Goal: Task Accomplishment & Management: Use online tool/utility

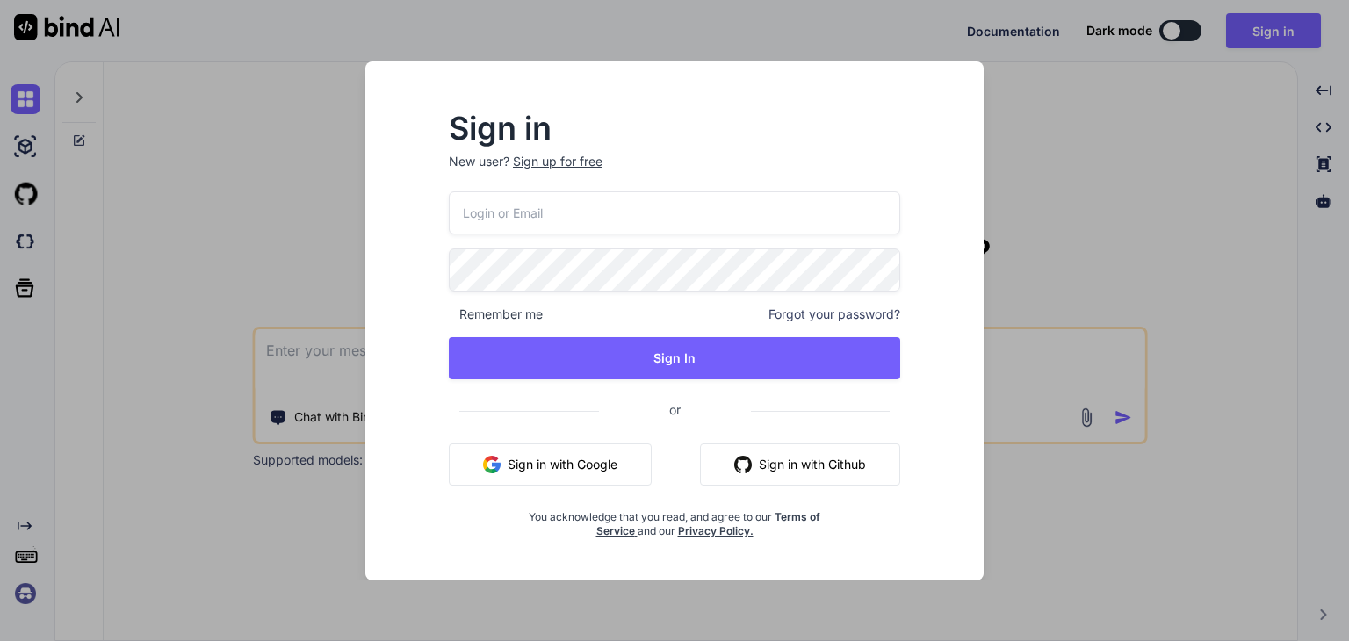
type textarea "x"
click at [706, 205] on input "email" at bounding box center [674, 212] width 453 height 43
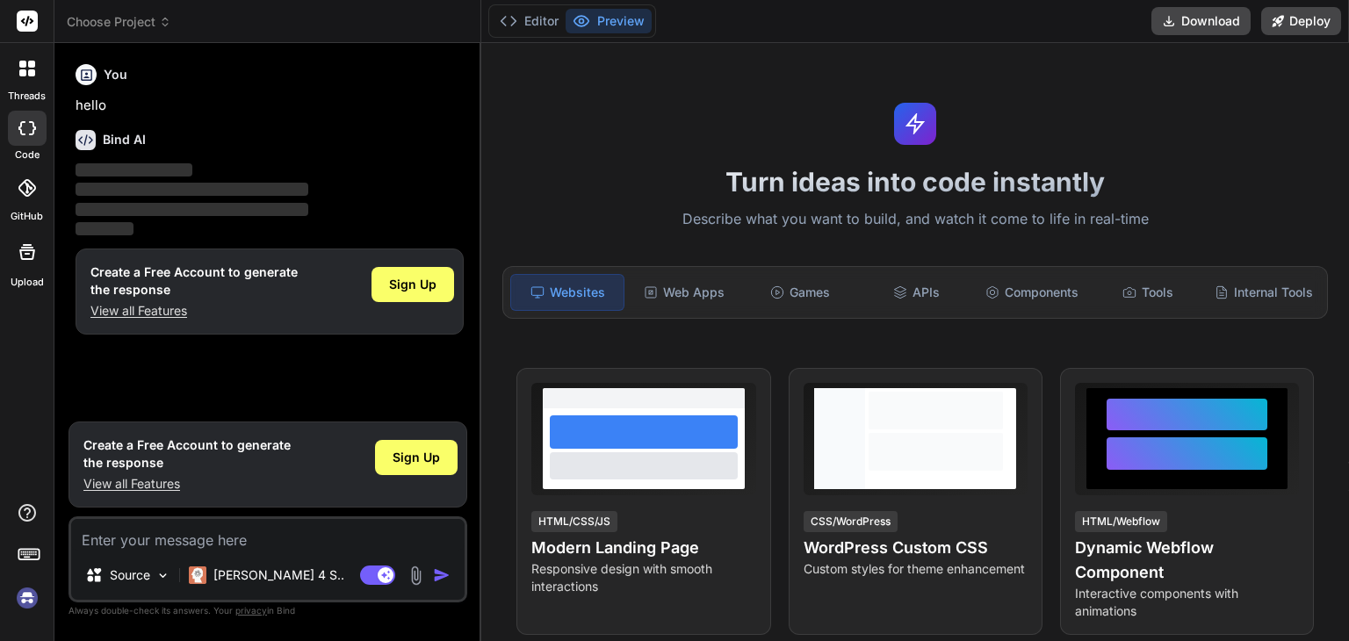
click at [29, 590] on img at bounding box center [27, 598] width 30 height 30
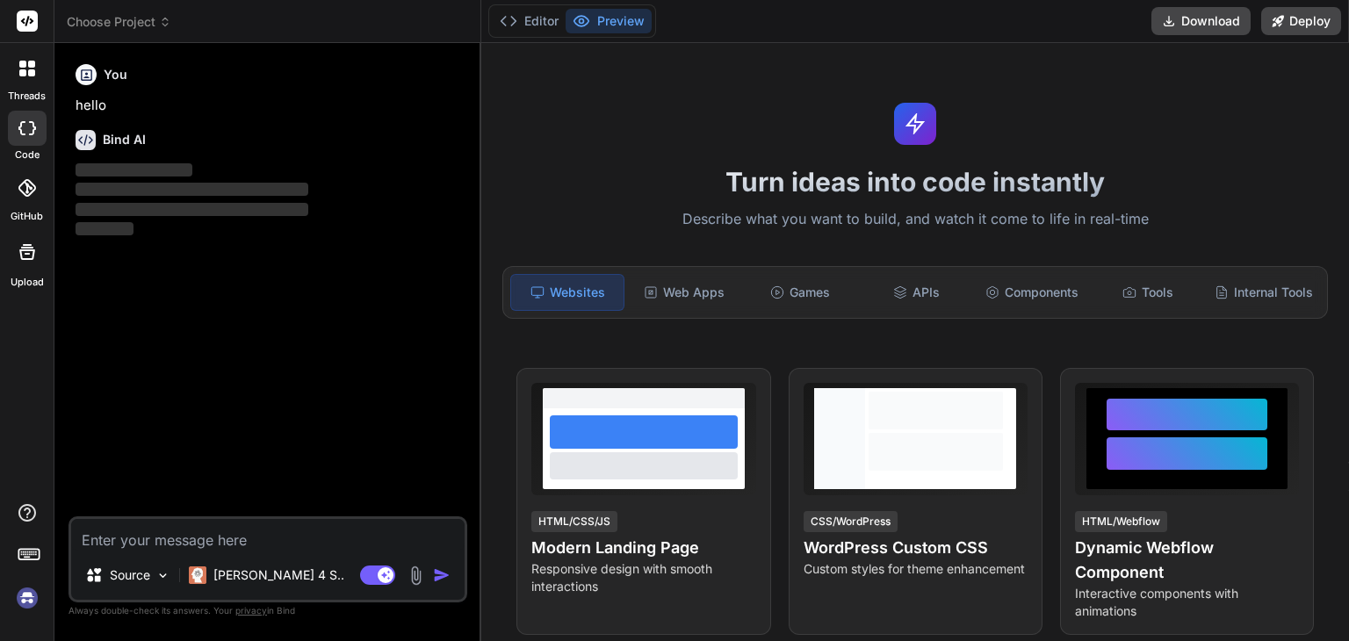
type textarea "x"
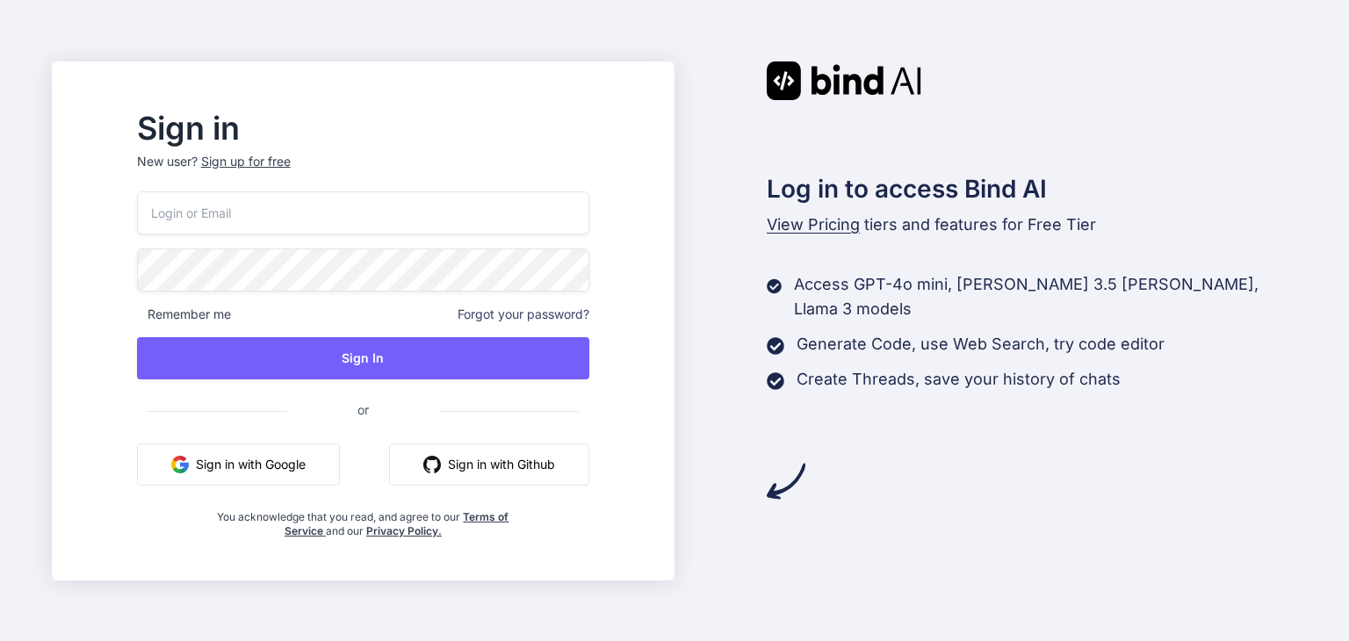
click at [335, 227] on input "email" at bounding box center [363, 212] width 452 height 43
paste input "aymeadaemlak@gmail.com"
type input "aymeadaemlak@gmail.com"
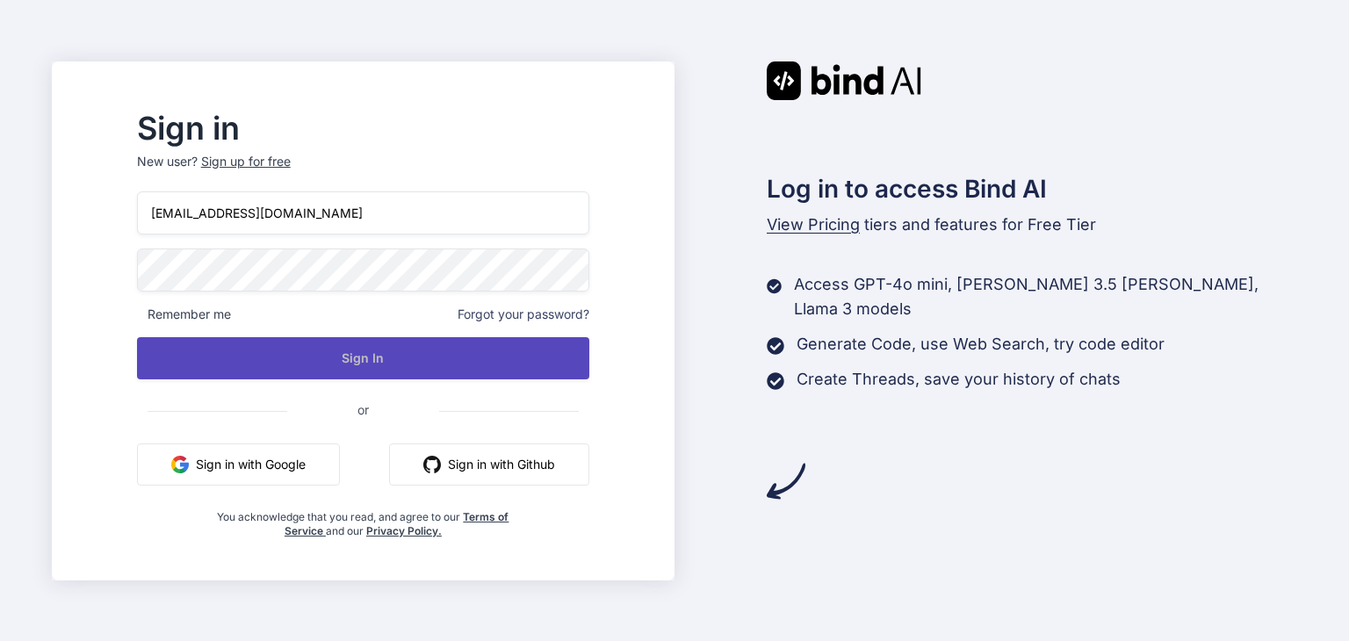
click at [527, 365] on button "Sign In" at bounding box center [363, 358] width 452 height 42
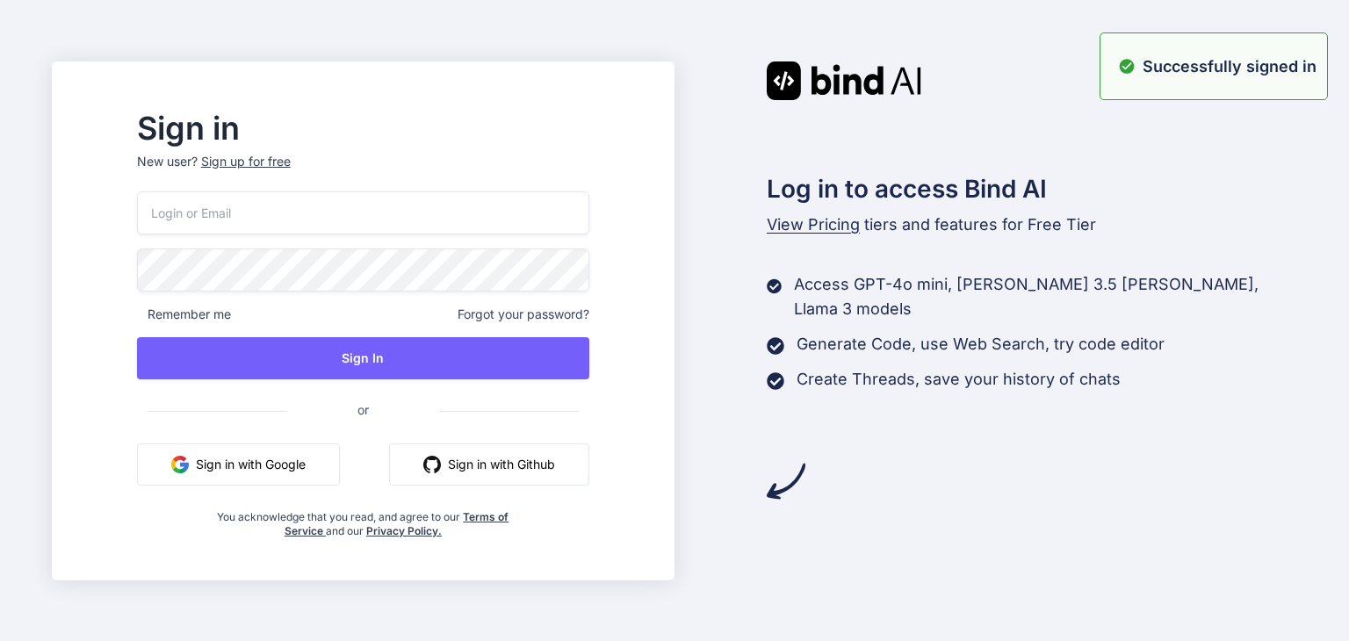
click at [272, 198] on input "email" at bounding box center [363, 212] width 452 height 43
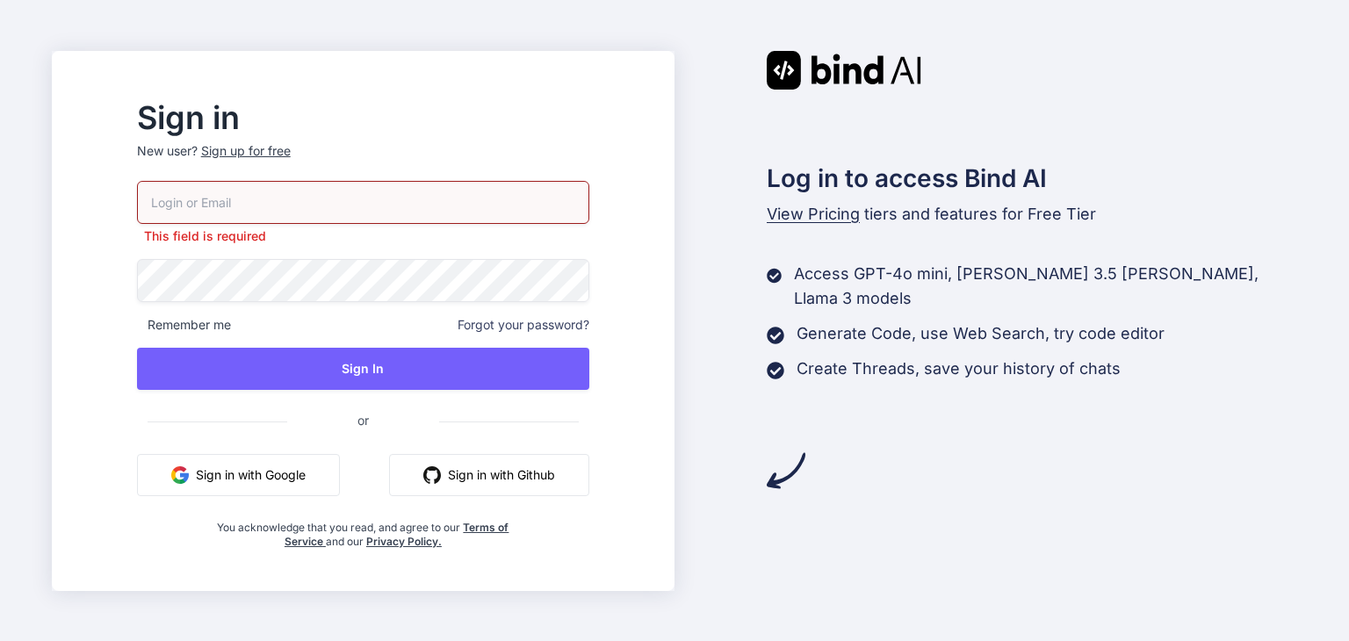
click at [316, 215] on input "email" at bounding box center [363, 202] width 452 height 43
paste input "[EMAIL_ADDRESS][DOMAIN_NAME]"
type input "[EMAIL_ADDRESS][DOMAIN_NAME]"
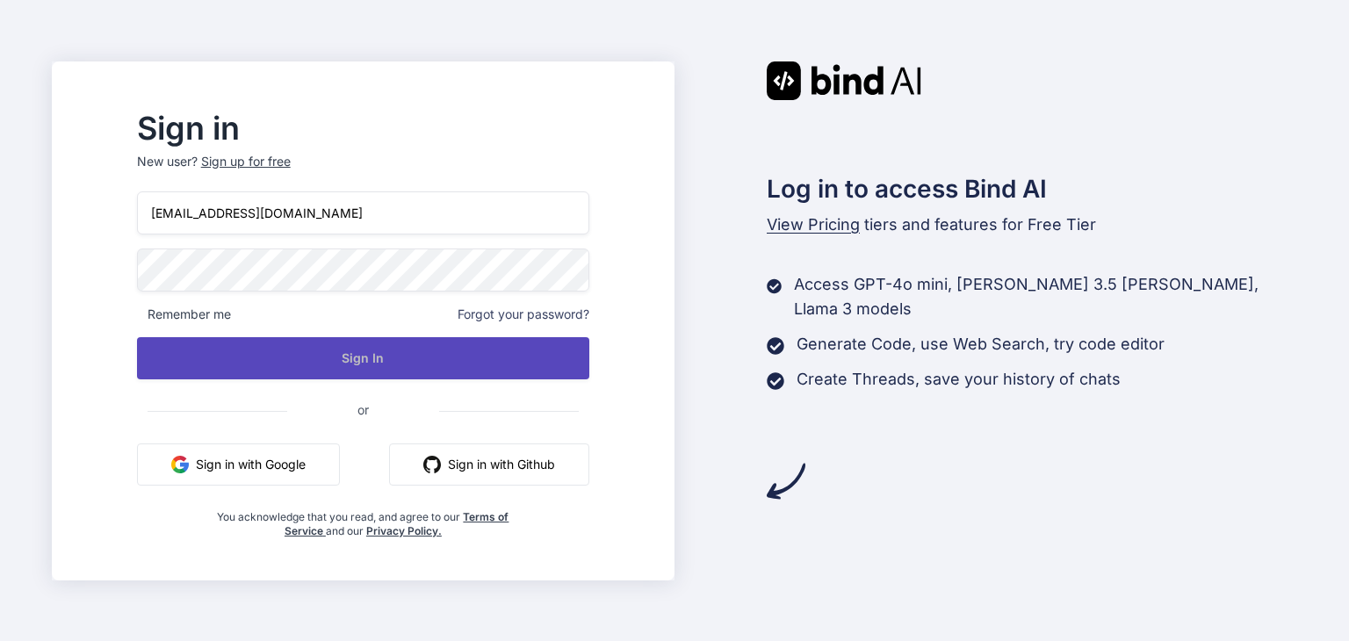
click at [356, 340] on button "Sign In" at bounding box center [363, 358] width 452 height 42
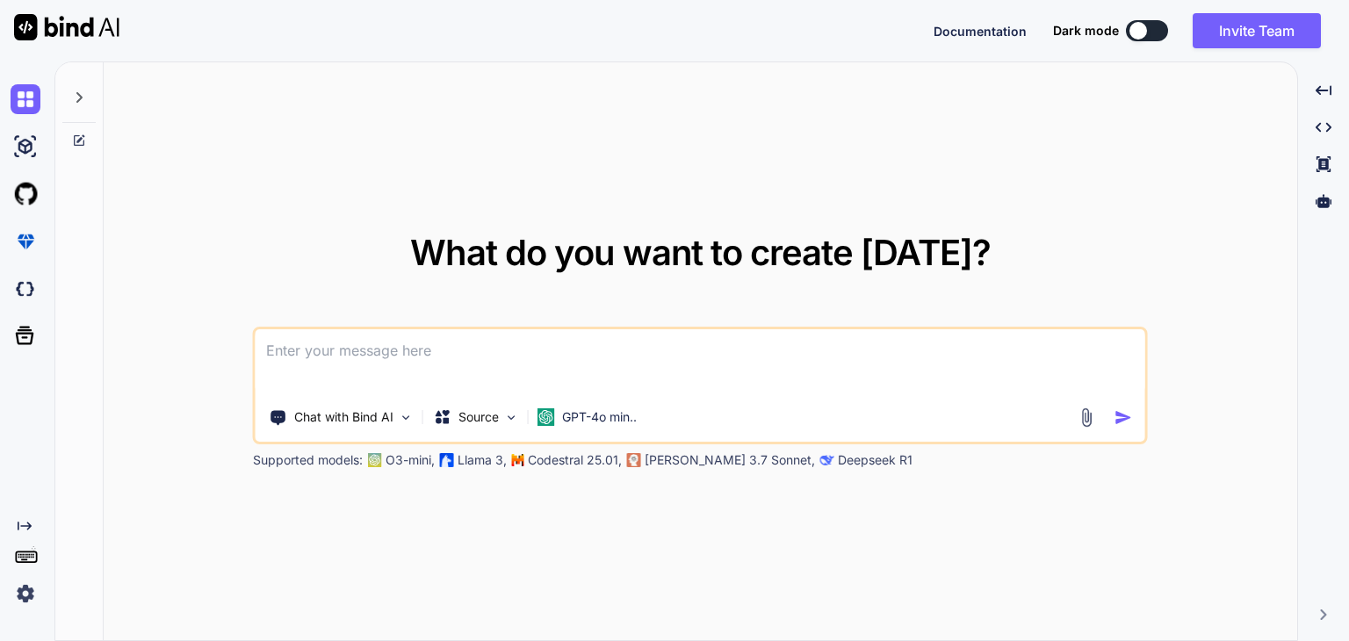
click at [10, 580] on div "Created with Pixso." at bounding box center [23, 564] width 47 height 90
click at [19, 591] on img at bounding box center [26, 594] width 30 height 30
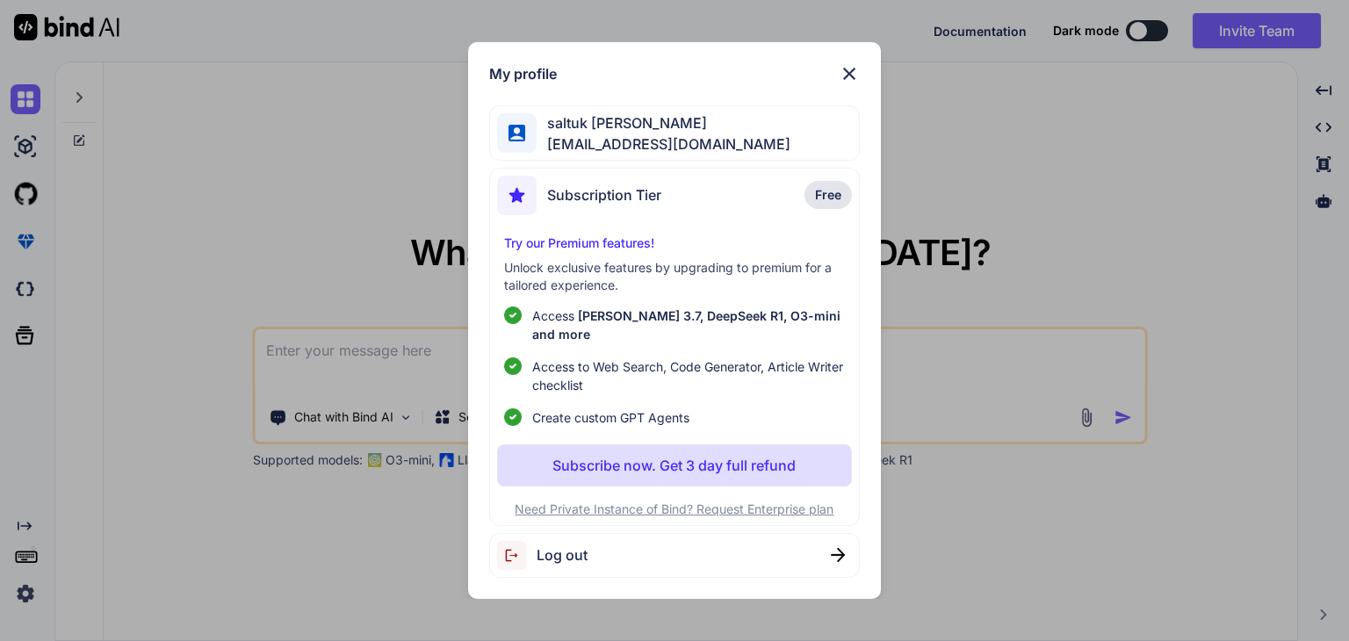
click at [843, 84] on img at bounding box center [849, 73] width 21 height 21
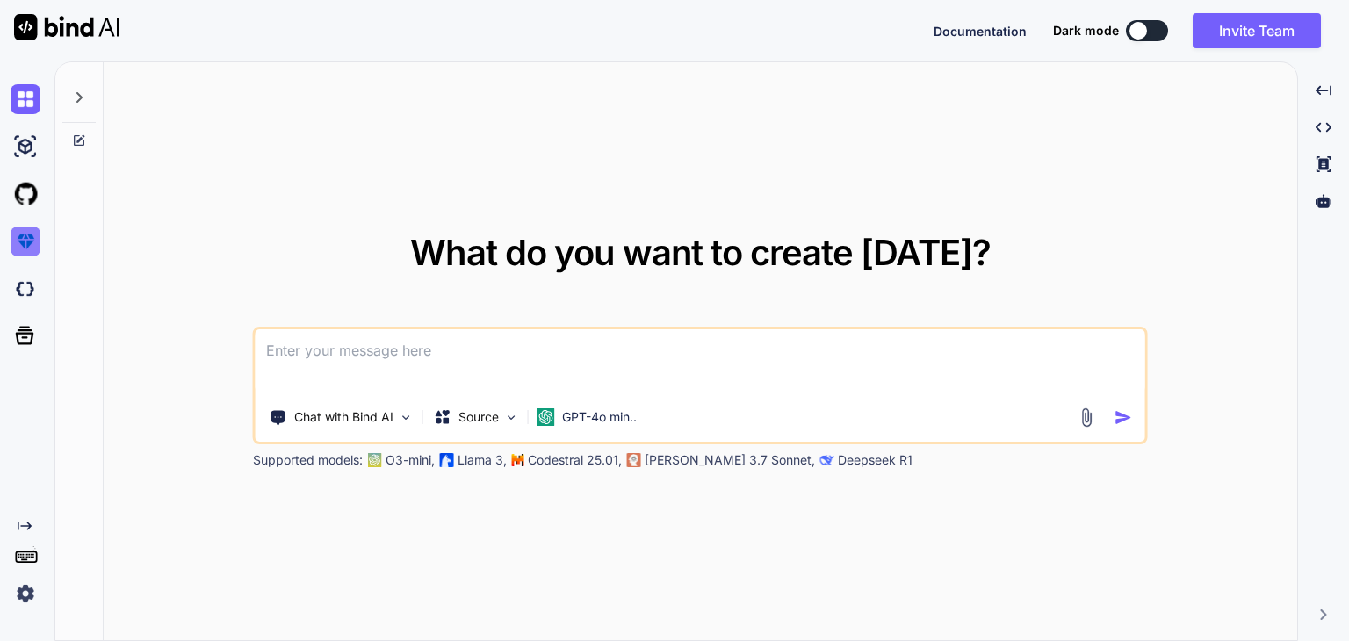
click at [25, 244] on img at bounding box center [26, 242] width 30 height 30
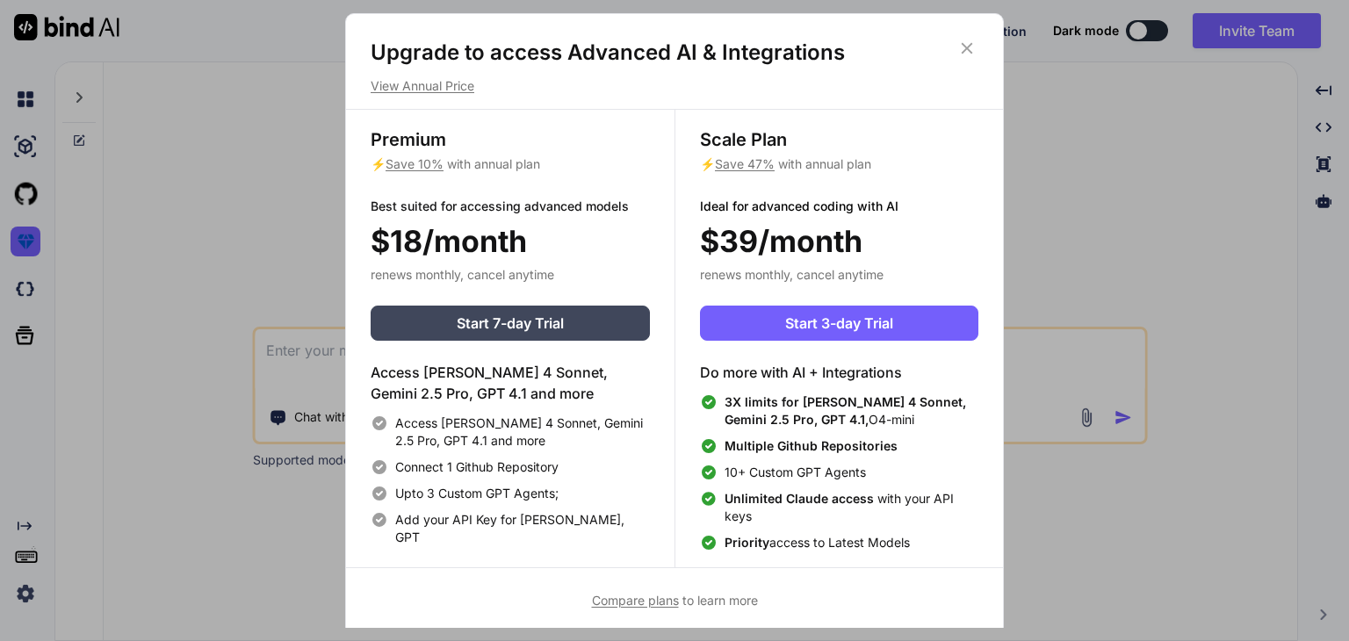
click at [978, 49] on div "Upgrade to access Advanced AI & Integrations View Annual Price" at bounding box center [674, 67] width 657 height 56
click at [970, 50] on icon at bounding box center [966, 48] width 19 height 19
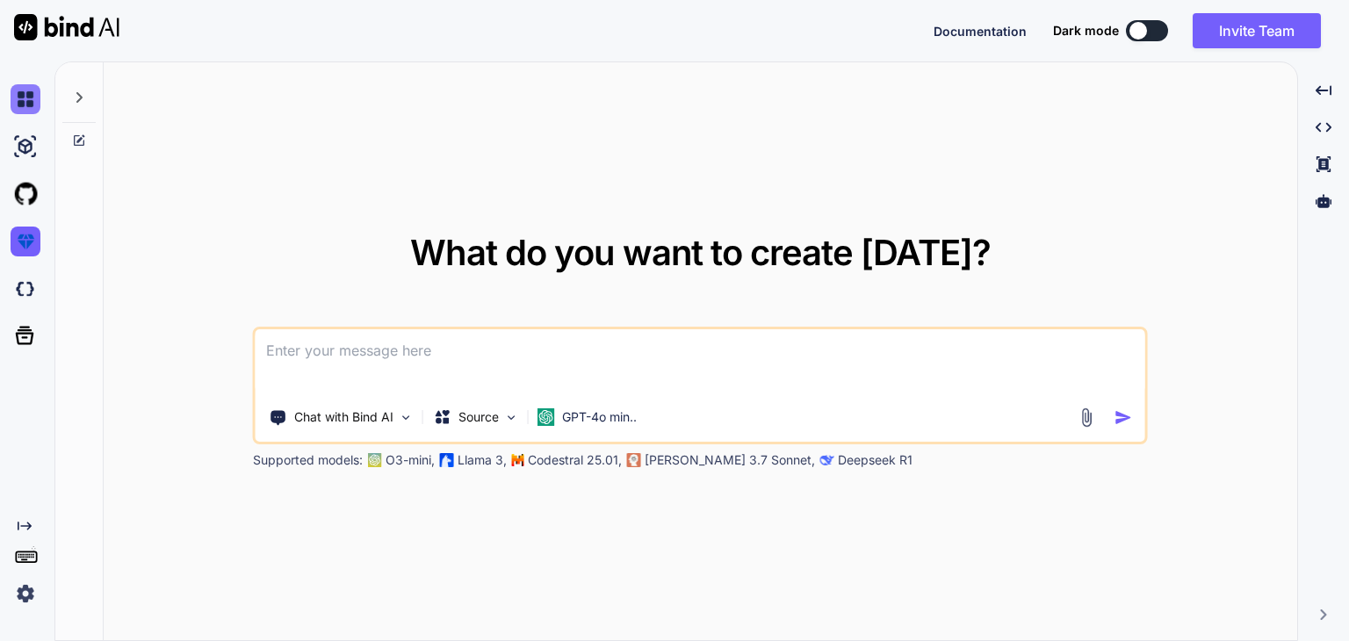
click at [27, 102] on img at bounding box center [26, 99] width 30 height 30
click at [67, 96] on div at bounding box center [78, 92] width 33 height 61
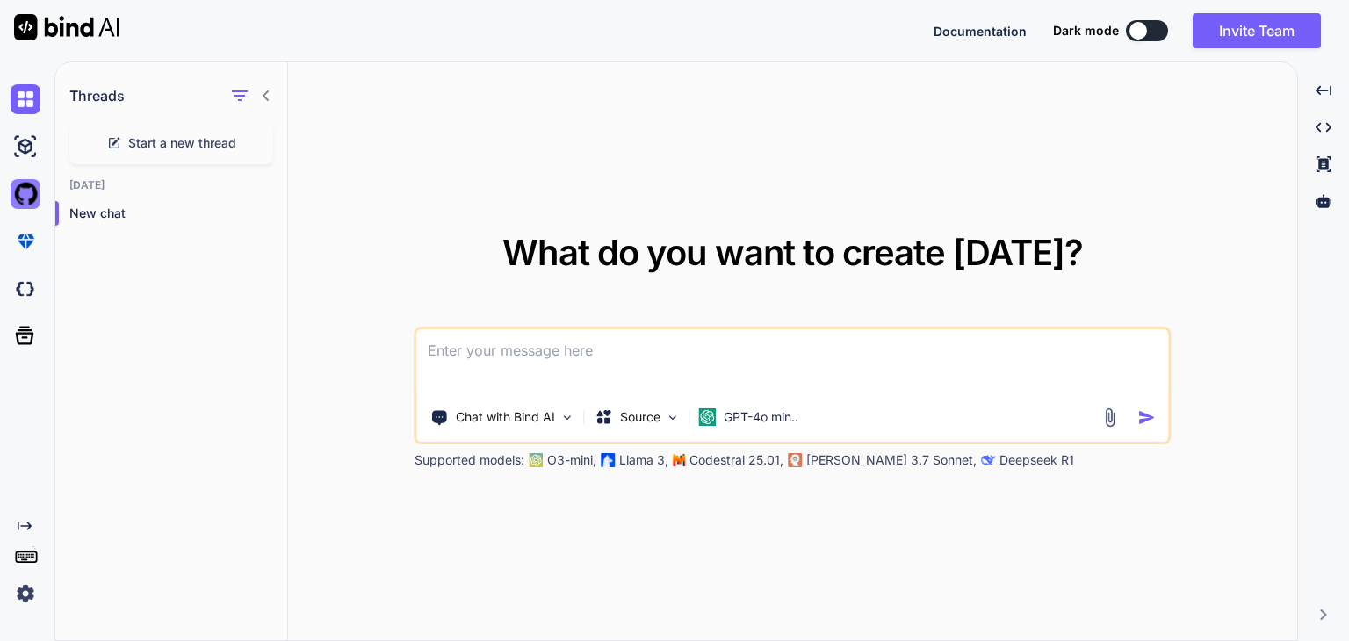
click at [22, 191] on img at bounding box center [26, 194] width 30 height 30
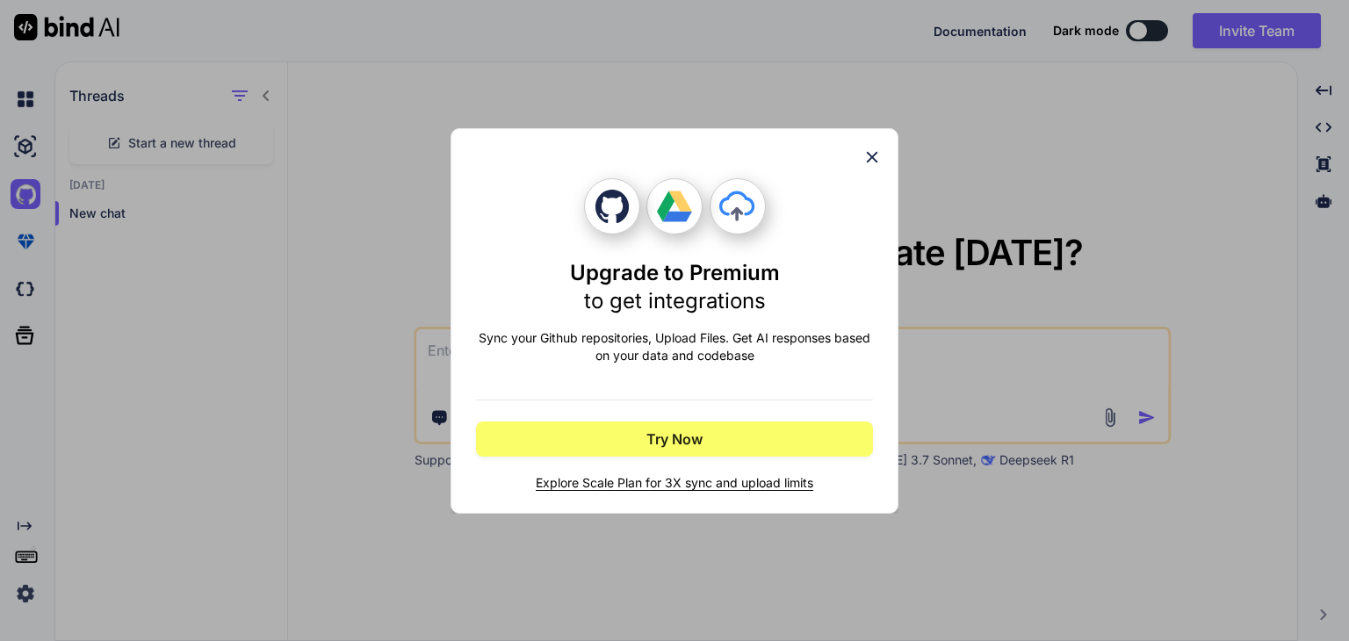
click at [869, 155] on icon at bounding box center [871, 157] width 19 height 19
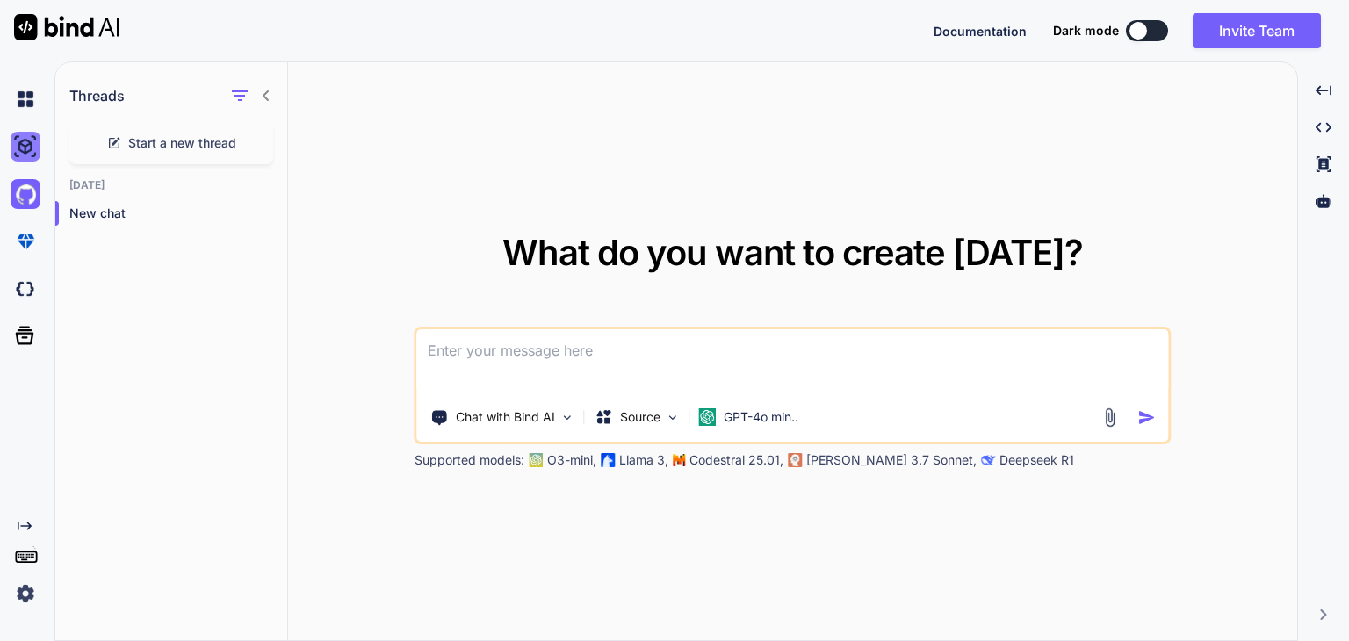
click at [19, 148] on img at bounding box center [26, 147] width 30 height 30
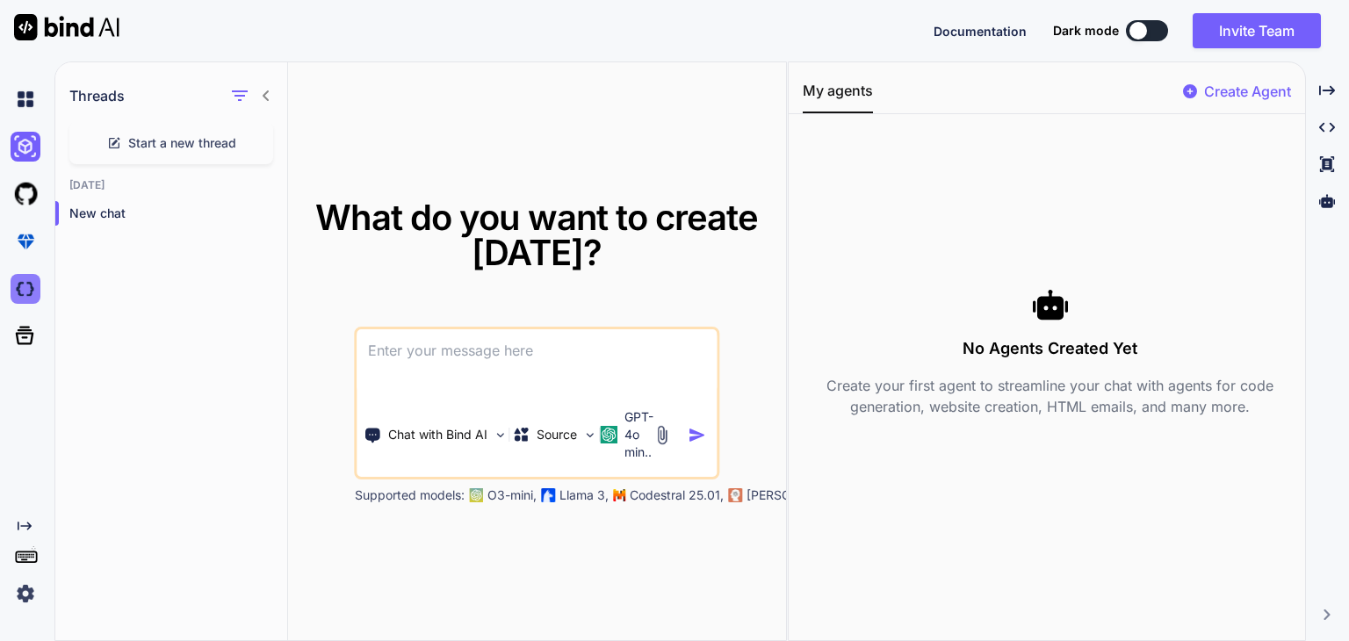
click at [25, 282] on img at bounding box center [26, 289] width 30 height 30
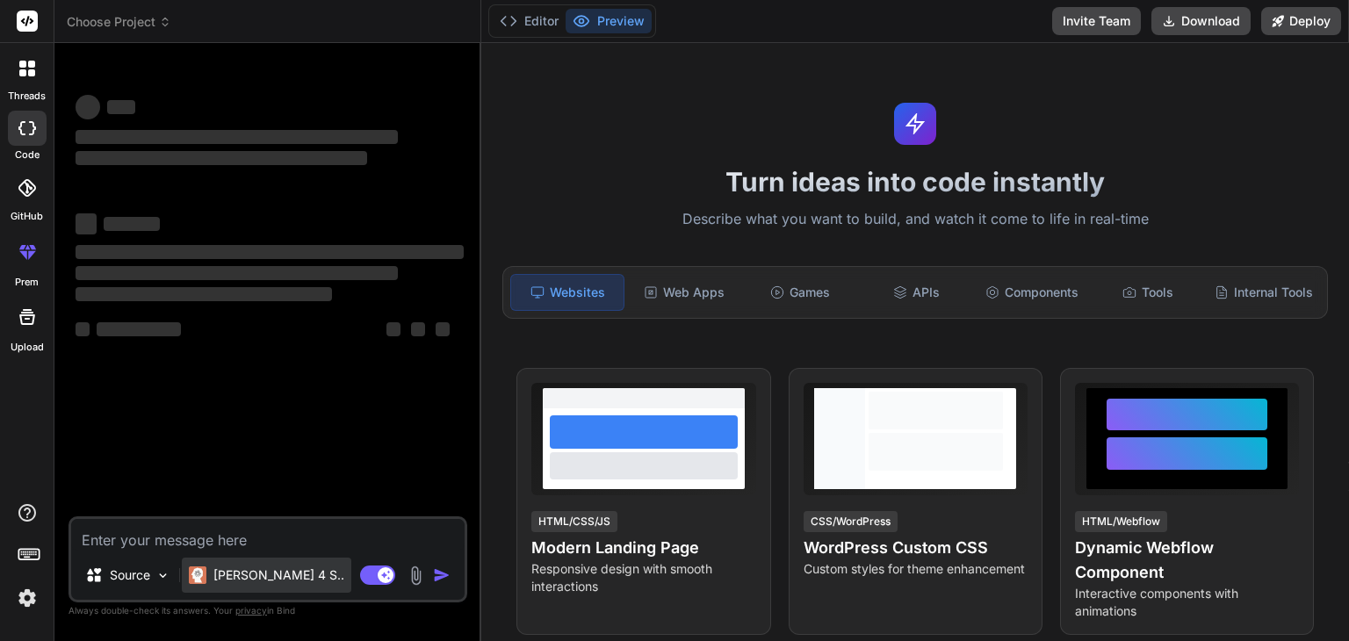
click at [265, 584] on p "[PERSON_NAME] 4 S.." at bounding box center [278, 575] width 131 height 18
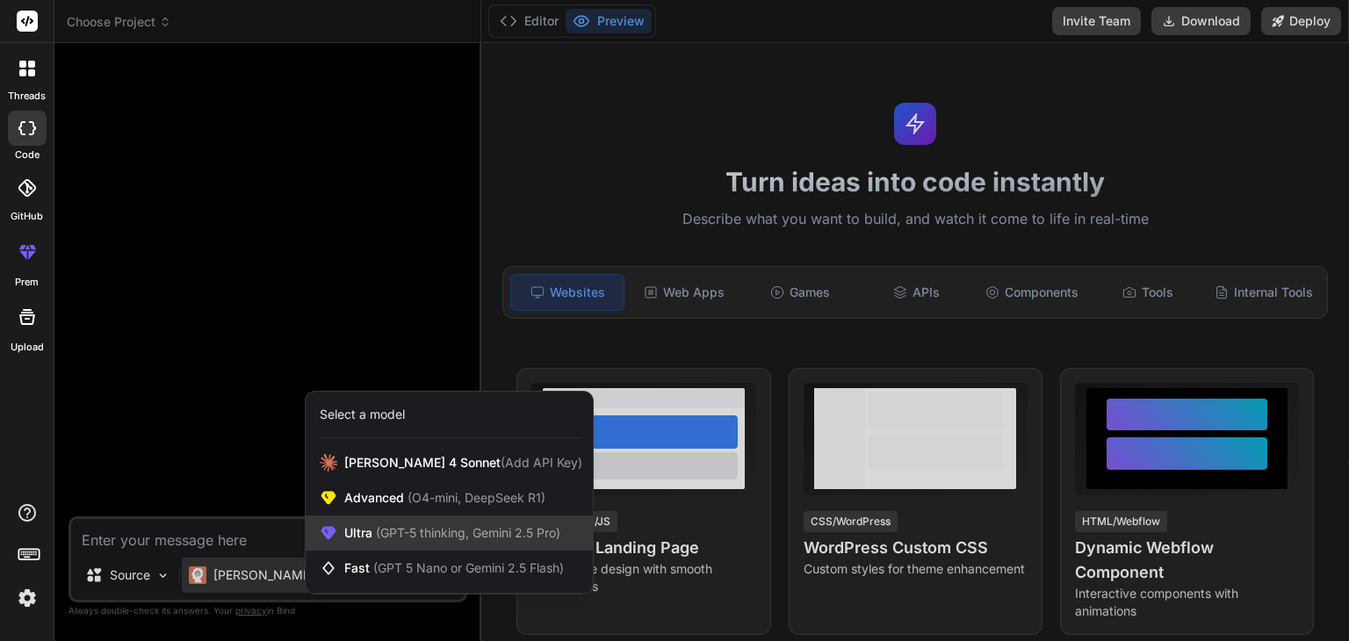
click at [428, 538] on span "(GPT-5 thinking, Gemini 2.5 Pro)" at bounding box center [466, 532] width 188 height 15
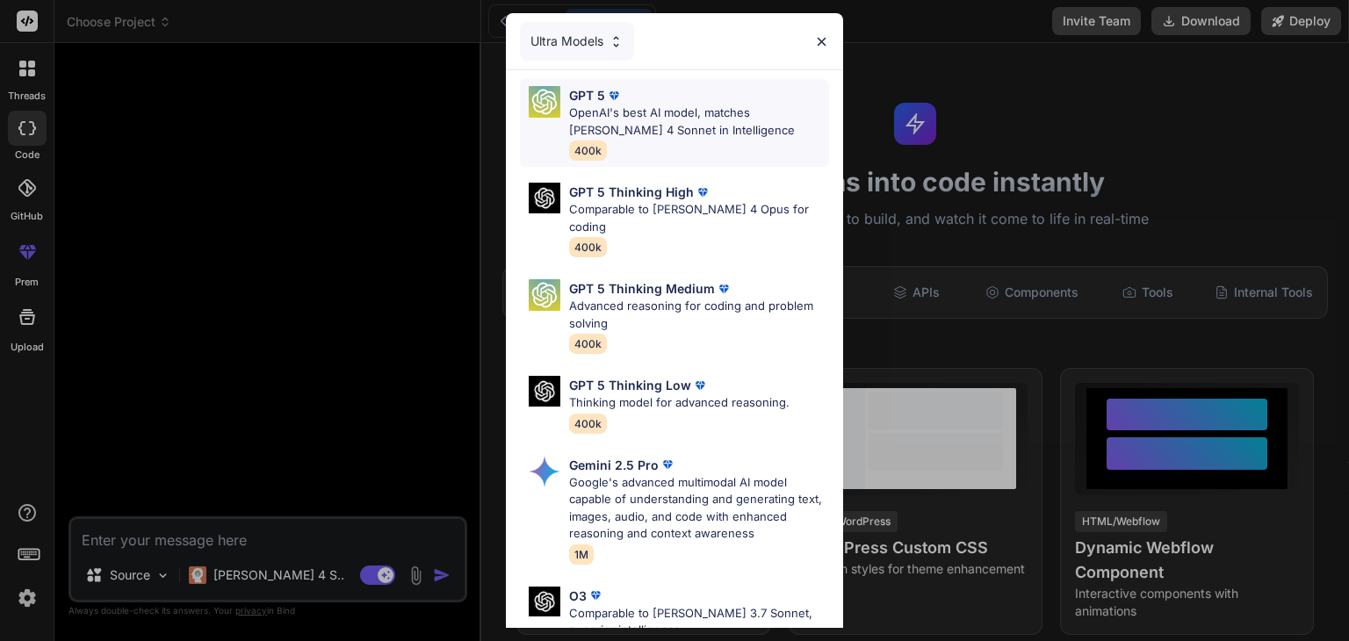
click at [648, 120] on p "OpenAI's best AI model, matches [PERSON_NAME] 4 Sonnet in Intelligence" at bounding box center [699, 122] width 260 height 34
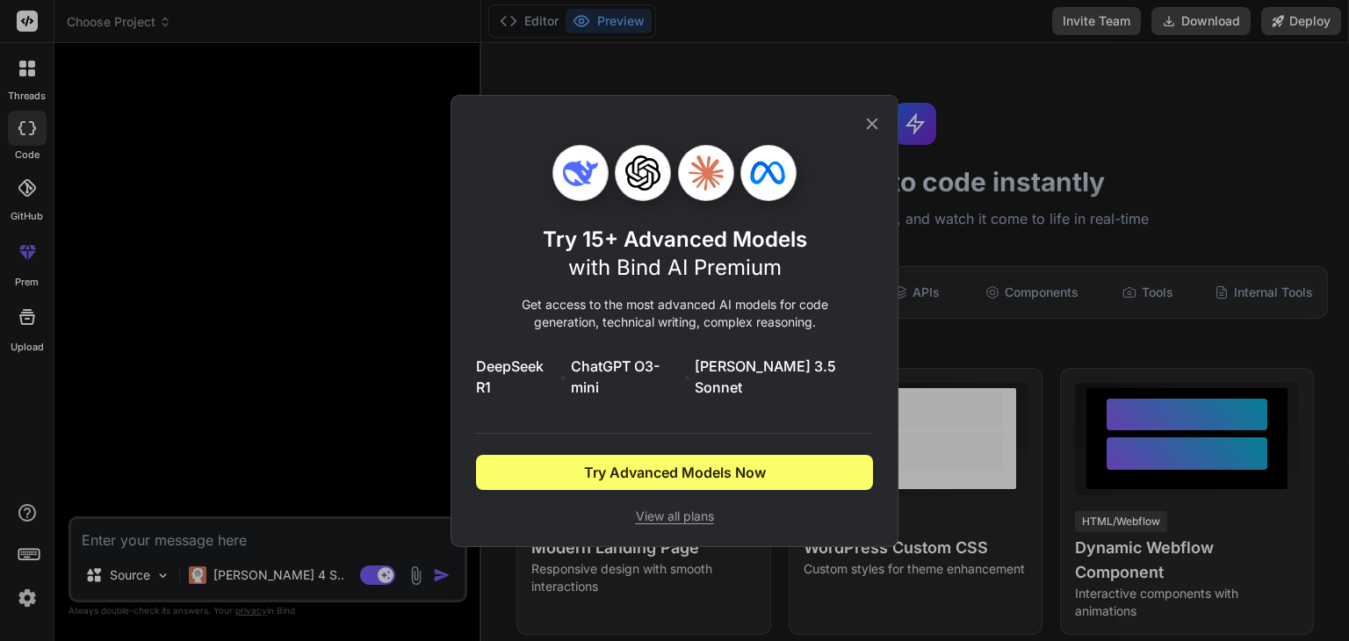
click at [874, 133] on icon at bounding box center [871, 123] width 19 height 19
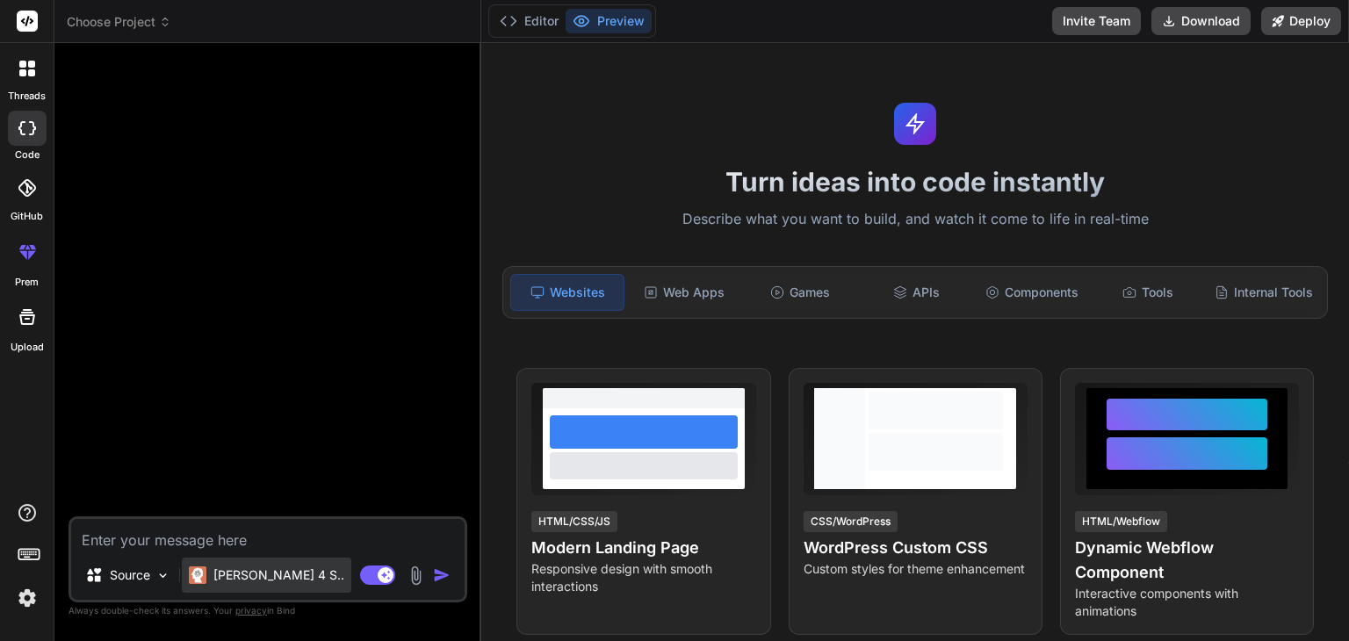
click at [246, 574] on p "[PERSON_NAME] 4 S.." at bounding box center [278, 575] width 131 height 18
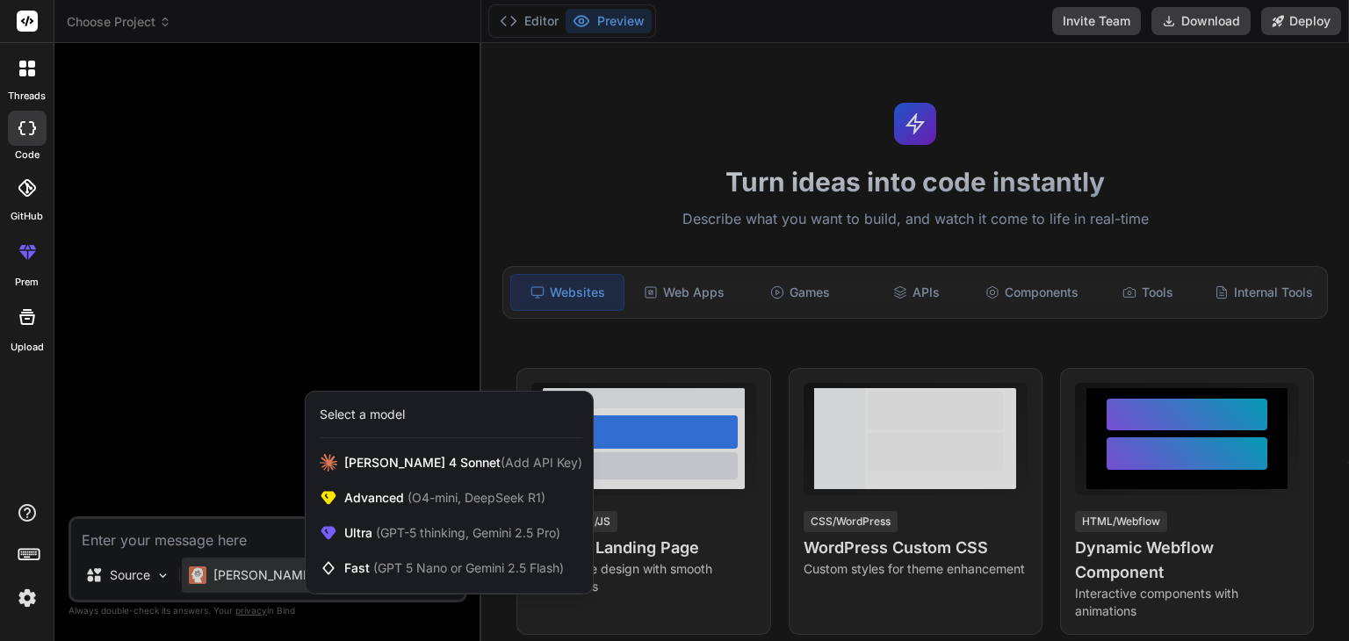
click at [270, 436] on div at bounding box center [674, 320] width 1349 height 641
type textarea "x"
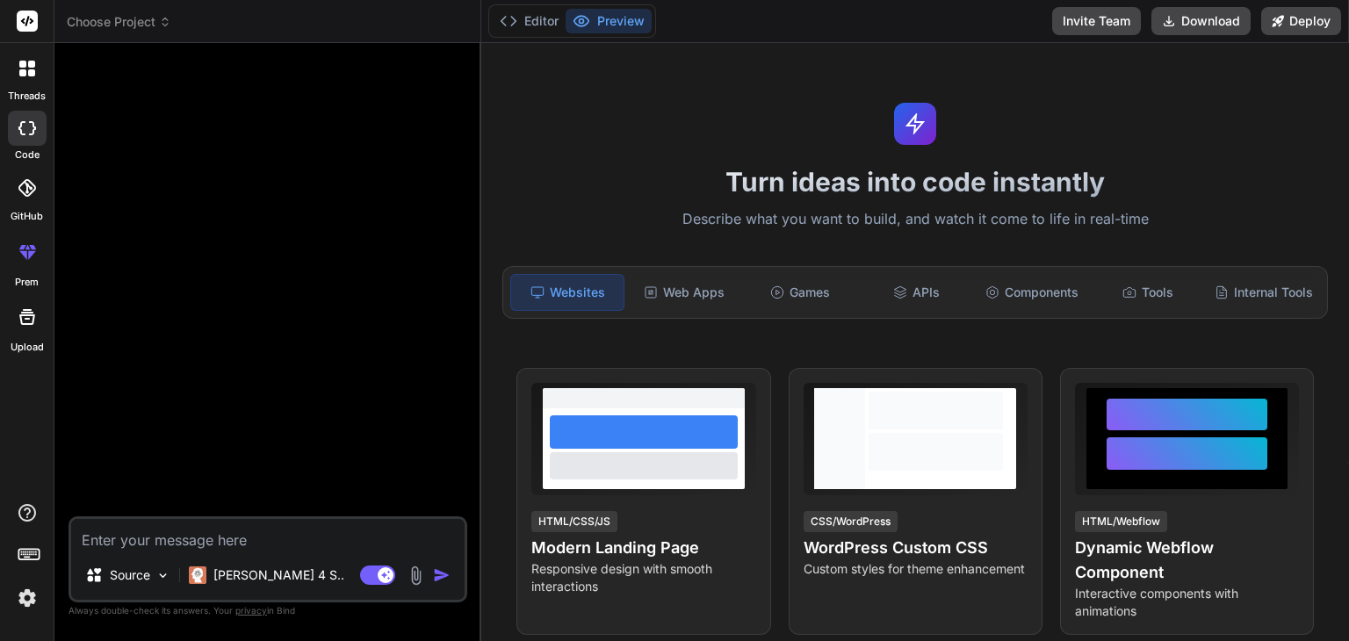
click at [592, 25] on button "Preview" at bounding box center [609, 21] width 86 height 25
click at [524, 22] on button "Editor" at bounding box center [529, 21] width 73 height 25
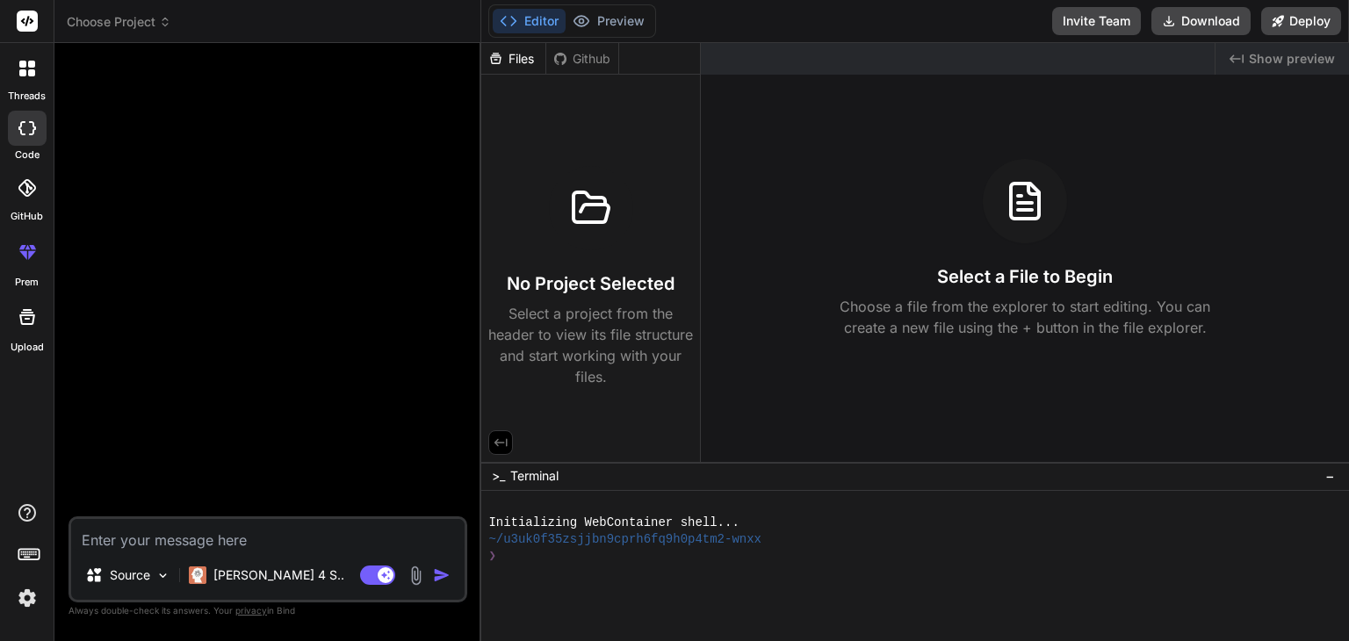
click at [523, 22] on button "Editor" at bounding box center [529, 21] width 73 height 25
click at [351, 109] on div at bounding box center [269, 286] width 395 height 459
click at [200, 541] on textarea at bounding box center [267, 535] width 393 height 32
click at [979, 268] on h3 "Select a File to Begin" at bounding box center [1025, 276] width 176 height 25
click at [575, 466] on div ">_ Terminal −" at bounding box center [915, 476] width 868 height 29
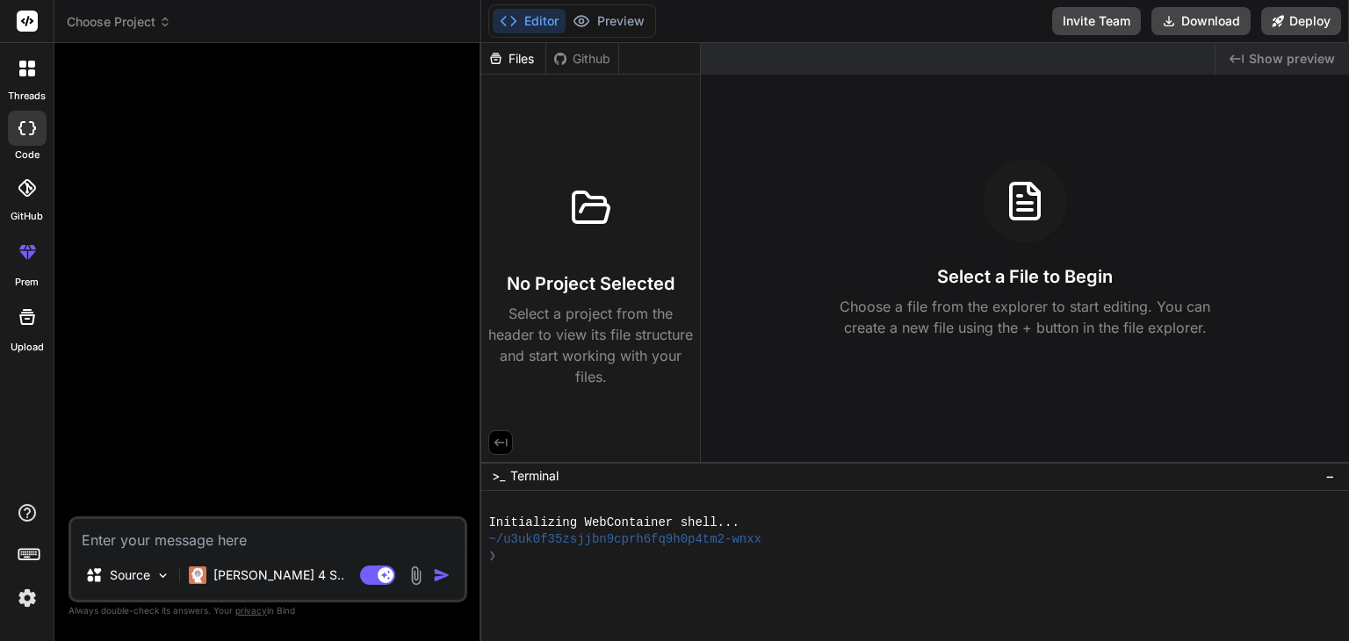
click at [583, 352] on p "Select a project from the header to view its file structure and start working w…" at bounding box center [590, 345] width 205 height 84
click at [620, 235] on div at bounding box center [591, 208] width 84 height 84
